Goal: Transaction & Acquisition: Purchase product/service

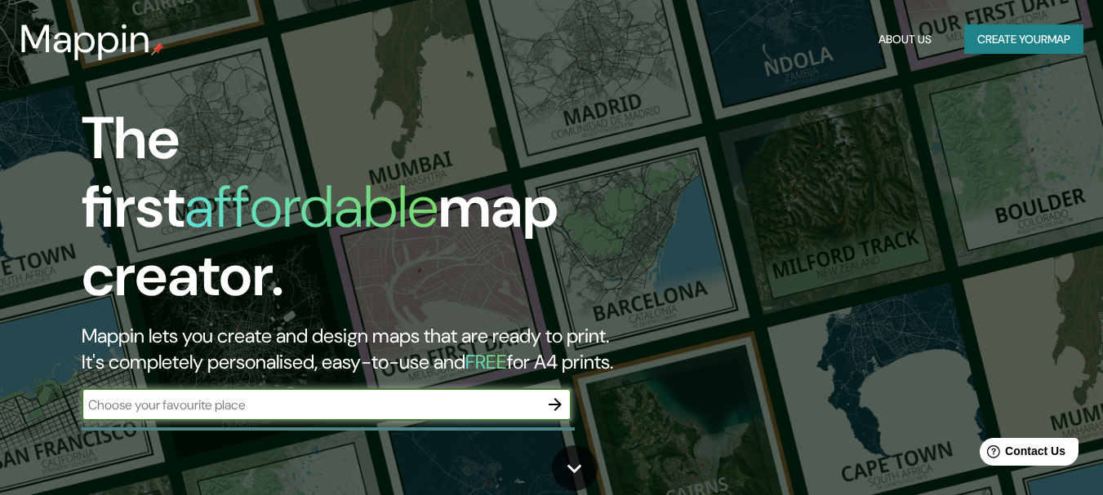
click at [1023, 35] on button "Create your map" at bounding box center [1023, 39] width 119 height 30
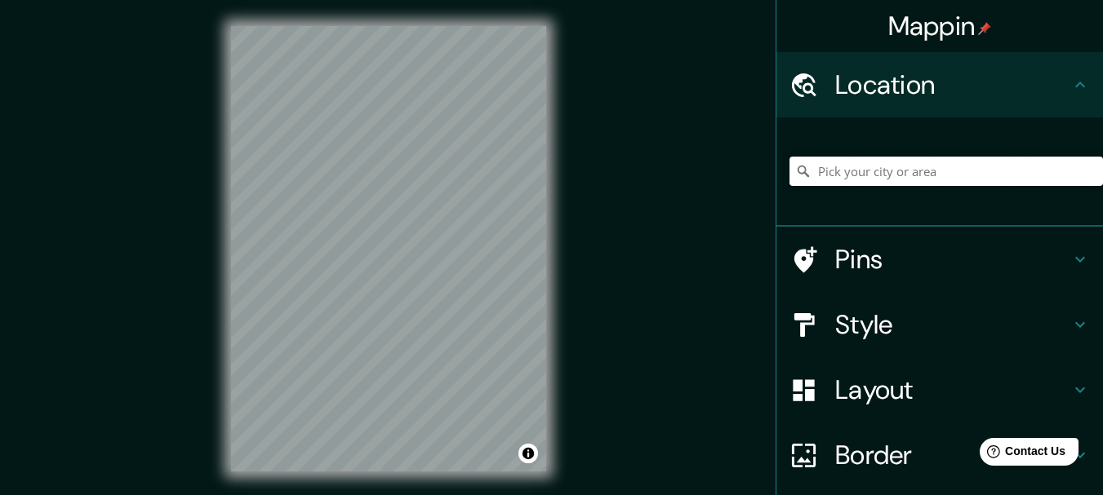
click at [837, 174] on input "Pick your city or area" at bounding box center [945, 171] width 313 height 29
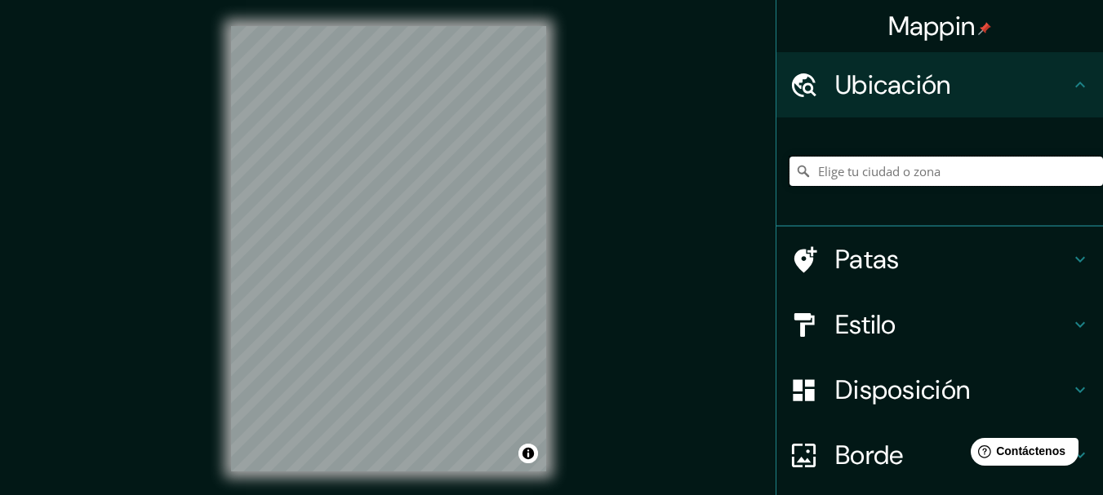
click at [890, 166] on input "Elige tu ciudad o zona" at bounding box center [945, 171] width 313 height 29
paste input "Rancho "El Breñal""
type input "[GEOGRAPHIC_DATA], [GEOGRAPHIC_DATA], [GEOGRAPHIC_DATA], [GEOGRAPHIC_DATA]"
click at [1085, 168] on icon "Claro" at bounding box center [1090, 172] width 10 height 10
paste input "XM26+FF, 73863 Ahuata, Pue."
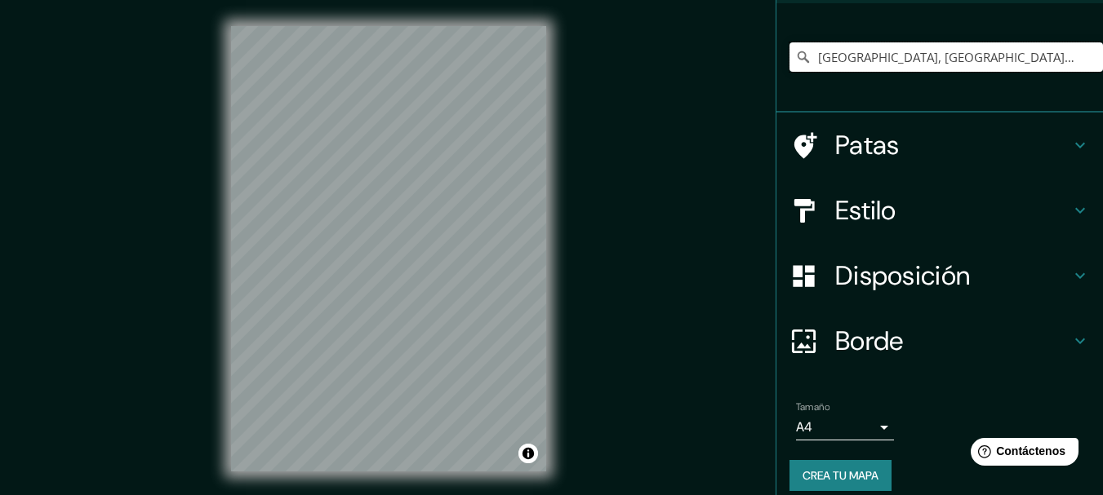
scroll to position [130, 0]
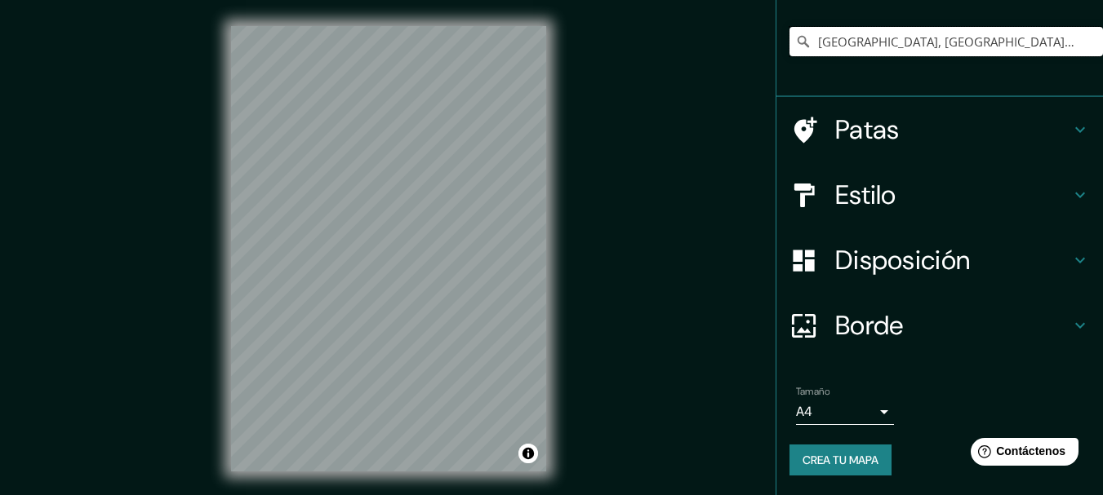
type input "[GEOGRAPHIC_DATA], [GEOGRAPHIC_DATA], 73863, [GEOGRAPHIC_DATA]"
click at [886, 121] on font "Patas" at bounding box center [867, 130] width 64 height 34
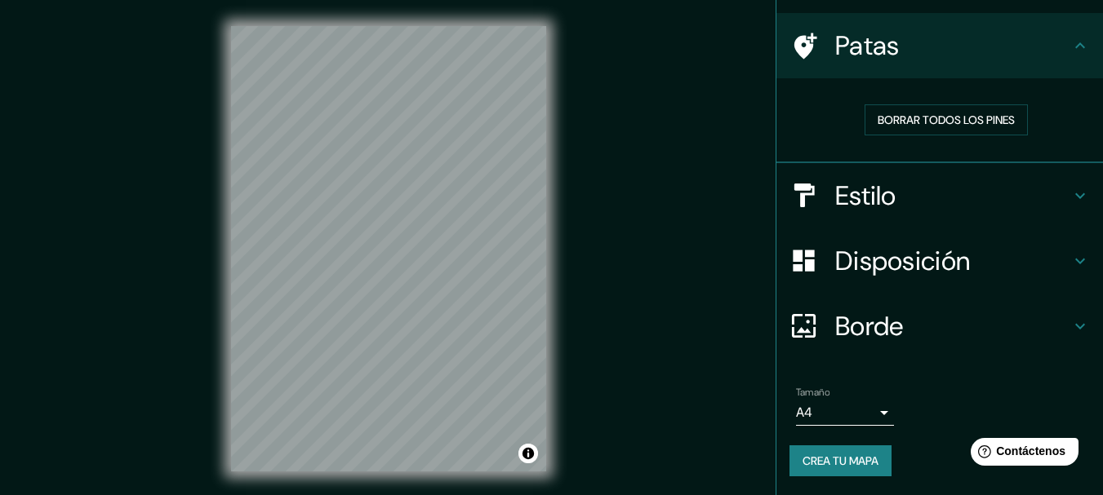
scroll to position [106, 0]
click at [912, 202] on h4 "Estilo" at bounding box center [952, 196] width 235 height 33
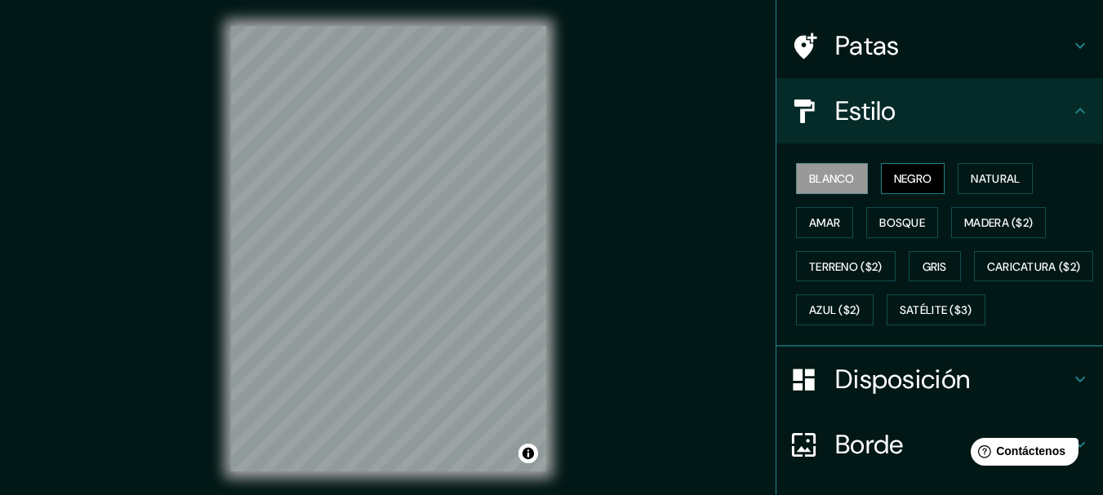
click at [894, 182] on font "Negro" at bounding box center [913, 178] width 38 height 15
click at [822, 224] on font "Amar" at bounding box center [824, 222] width 31 height 15
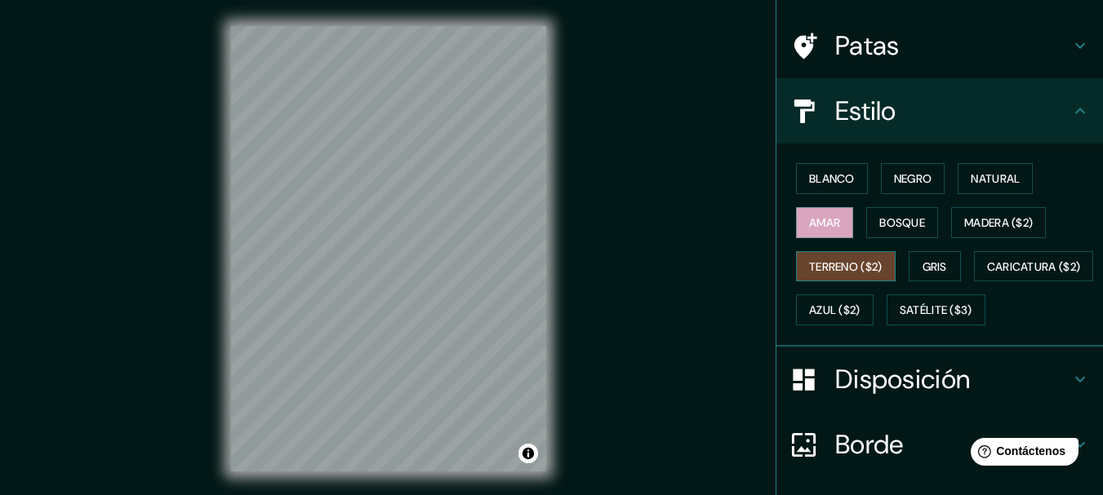
click at [842, 267] on font "Terreno ($2)" at bounding box center [845, 267] width 73 height 15
click at [908, 260] on button "Gris" at bounding box center [934, 266] width 52 height 31
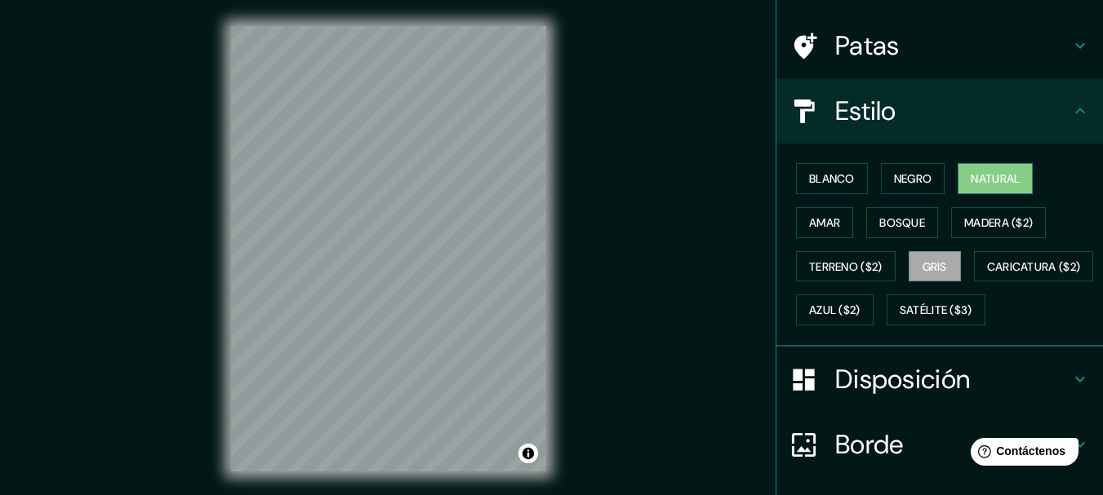
click at [988, 174] on font "Natural" at bounding box center [994, 178] width 49 height 15
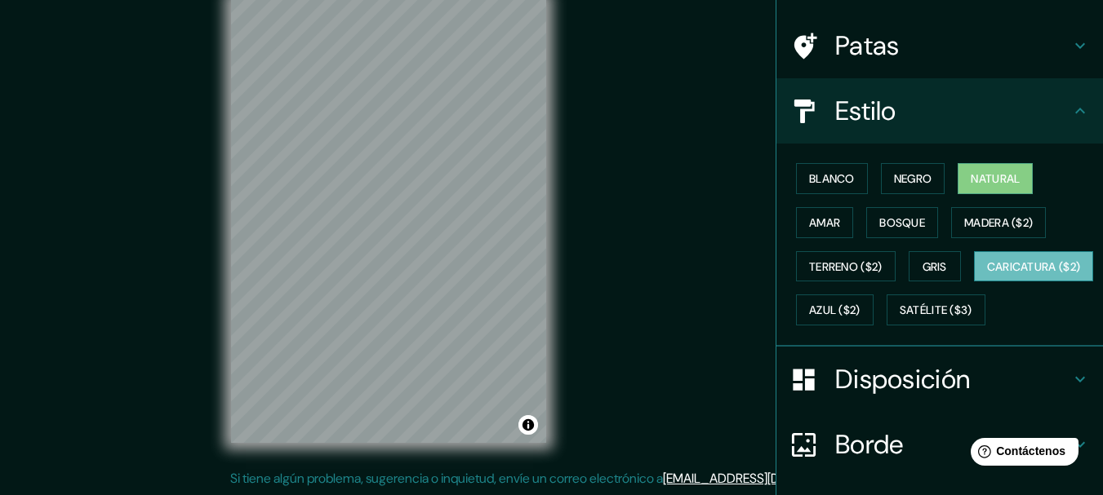
click at [987, 274] on font "Caricatura ($2)" at bounding box center [1034, 267] width 94 height 15
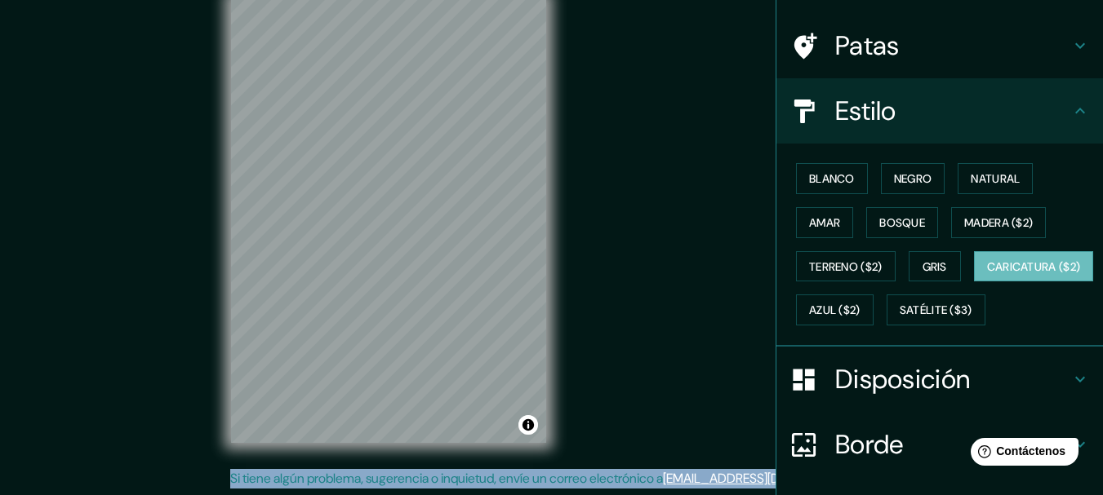
drag, startPoint x: 1090, startPoint y: 173, endPoint x: 1098, endPoint y: 331, distance: 158.6
click at [1098, 331] on div "Mappin Ubicación [GEOGRAPHIC_DATA], [GEOGRAPHIC_DATA], [GEOGRAPHIC_DATA], [GEOG…" at bounding box center [938, 247] width 327 height 495
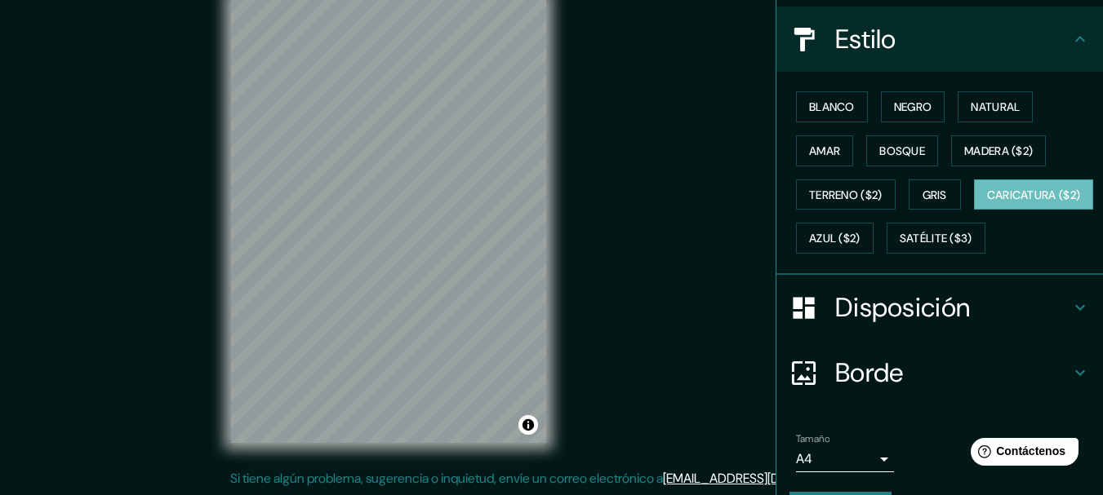
scroll to position [269, 0]
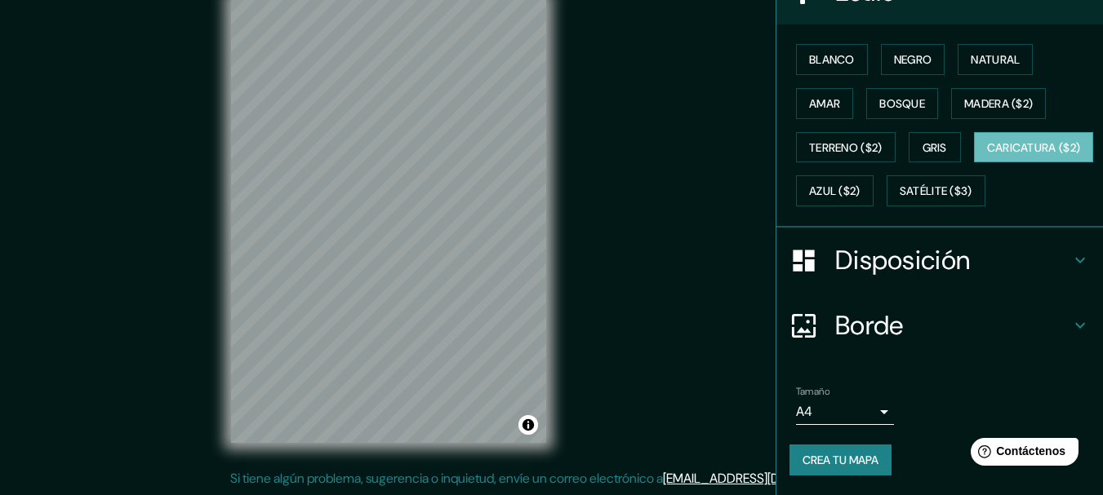
click at [958, 249] on font "Disposición" at bounding box center [902, 260] width 135 height 34
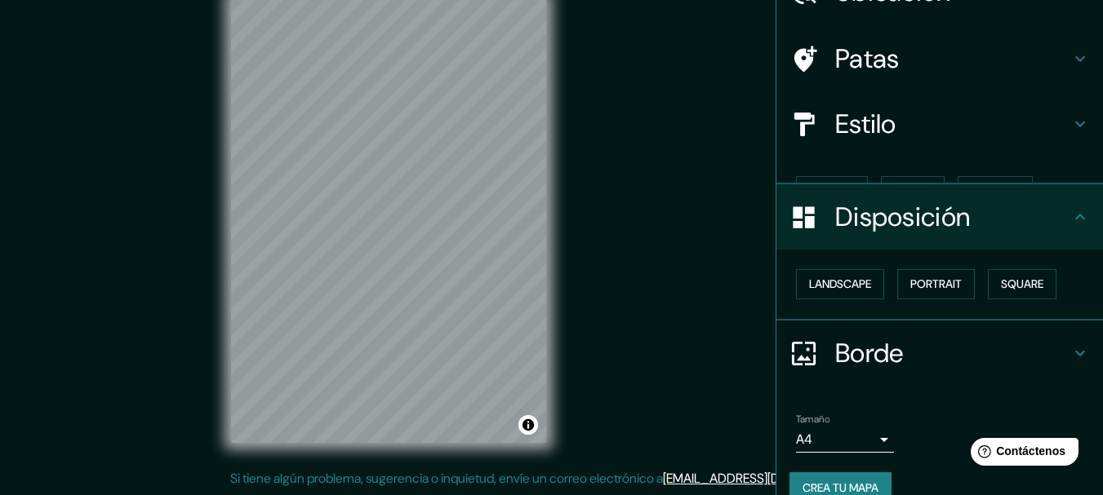
scroll to position [93, 0]
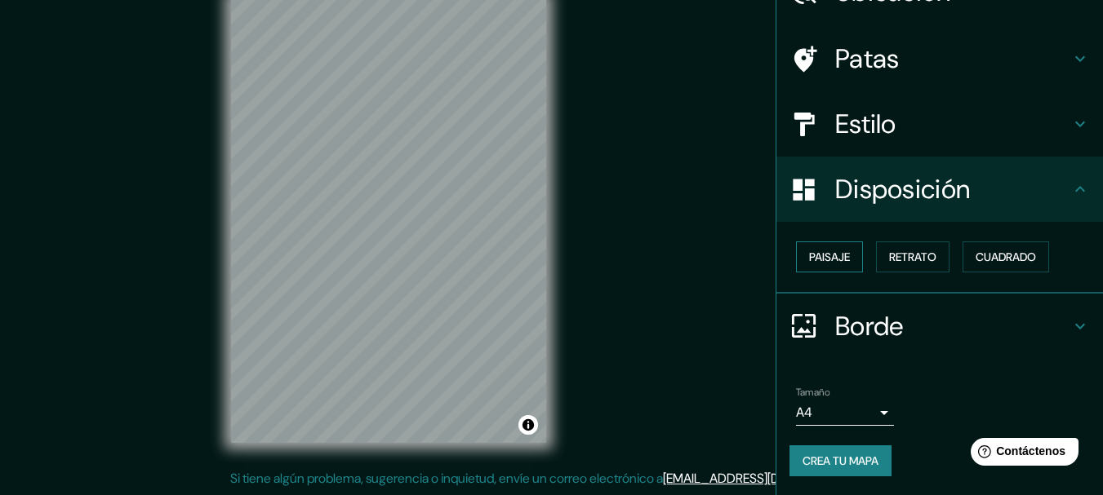
click at [832, 250] on font "Paisaje" at bounding box center [829, 257] width 41 height 15
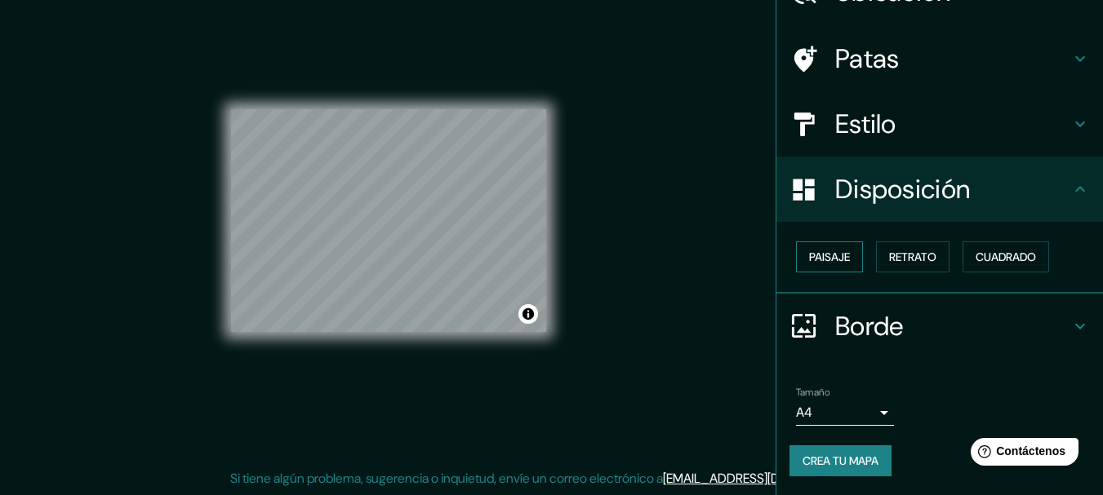
click at [832, 250] on font "Paisaje" at bounding box center [829, 257] width 41 height 15
